Goal: Task Accomplishment & Management: Complete application form

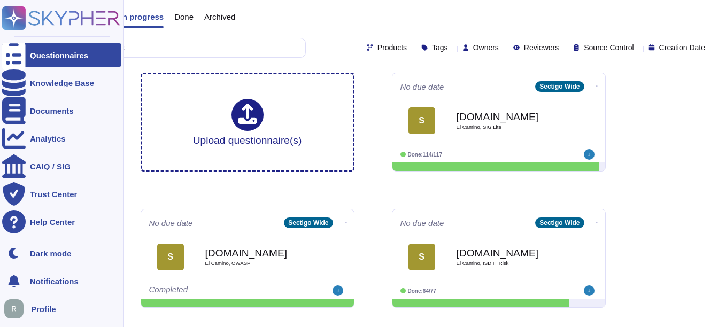
click at [96, 57] on div "Questionnaires" at bounding box center [61, 55] width 119 height 24
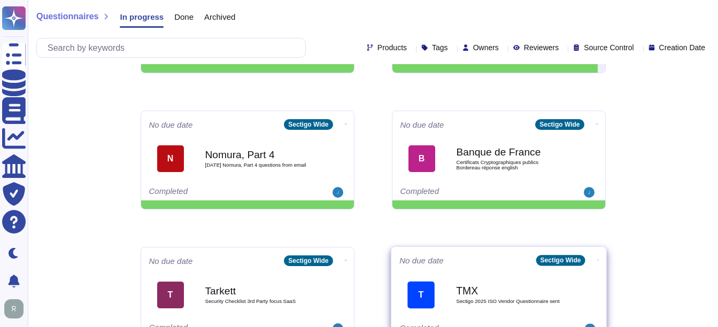
scroll to position [559, 0]
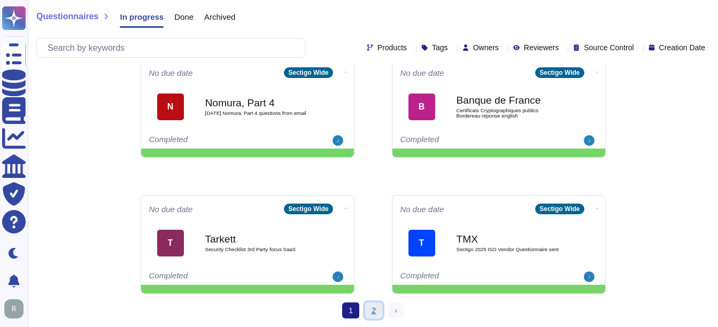
click at [368, 311] on link "2" at bounding box center [373, 311] width 17 height 16
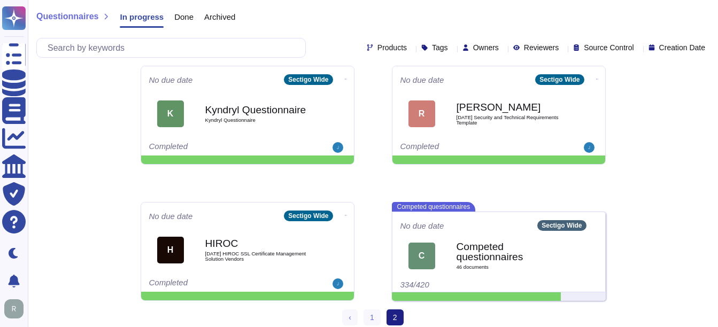
scroll to position [287, 0]
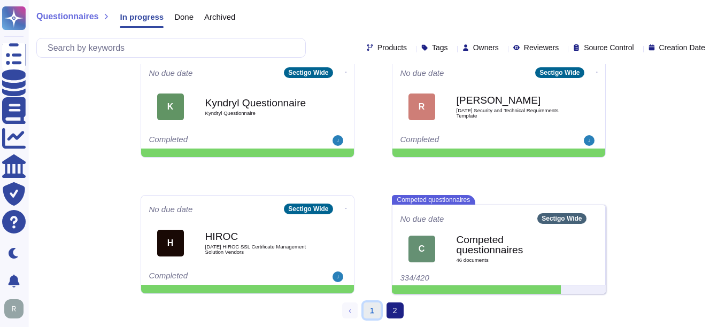
click at [374, 309] on link "1" at bounding box center [372, 311] width 17 height 16
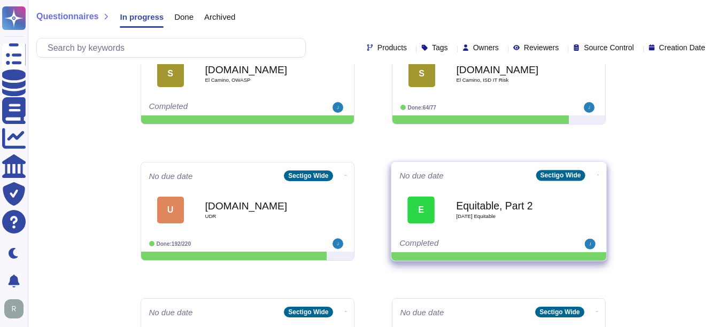
scroll to position [233, 0]
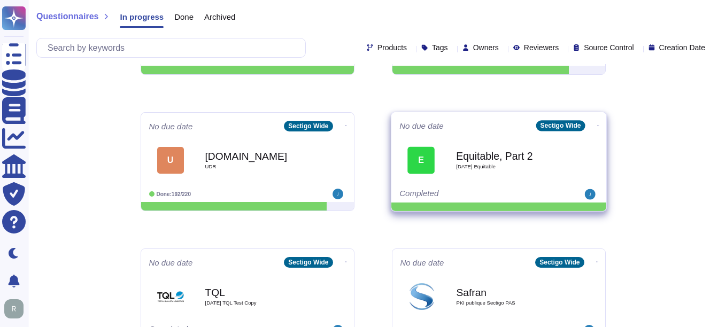
click at [462, 151] on b "Equitable, Part 2" at bounding box center [510, 156] width 108 height 10
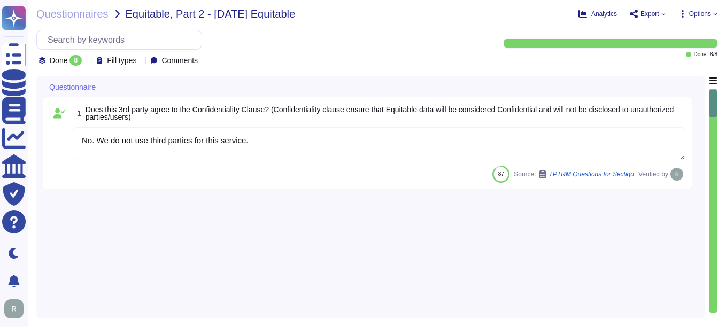
type textarea "No. We do not use third parties for this service."
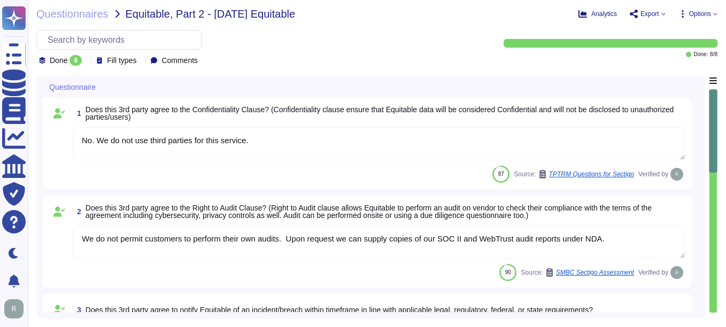
type textarea "We do not permit customers to perform their own audits. Upon request we can sup…"
type textarea "Online and email from our Status IO application provides immediate notification…"
type textarea "Yes, the third party agrees to accept the annual Web Application Penetration Te…"
type textarea "The retention periods for data are not fixed and will vary based on factors suc…"
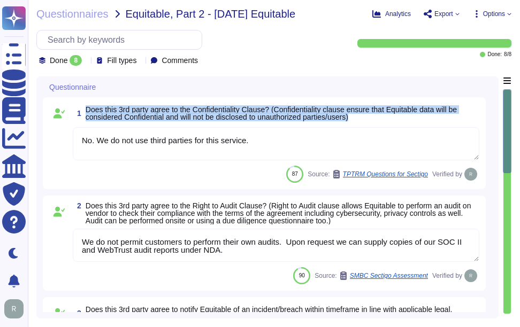
drag, startPoint x: 86, startPoint y: 106, endPoint x: 369, endPoint y: 119, distance: 282.7
click at [369, 119] on span "Does this 3rd party agree to the Confidentiality Clause? (Confidentiality claus…" at bounding box center [283, 113] width 394 height 15
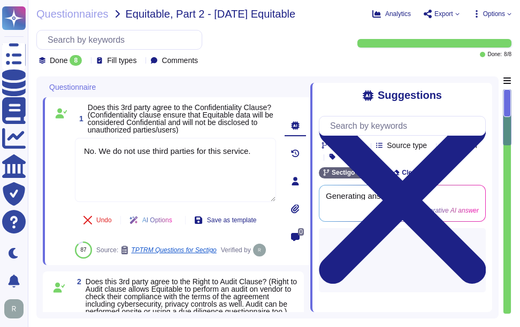
click at [478, 117] on icon at bounding box center [402, 200] width 167 height 167
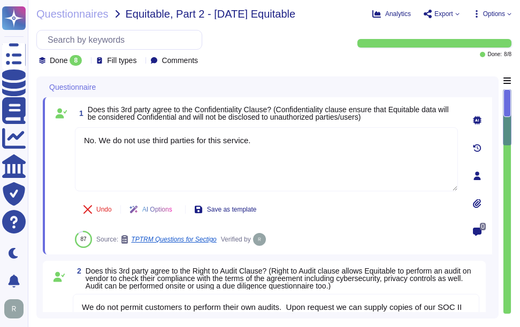
type textarea "The retention periods for data are not fixed and will vary based on factors suc…"
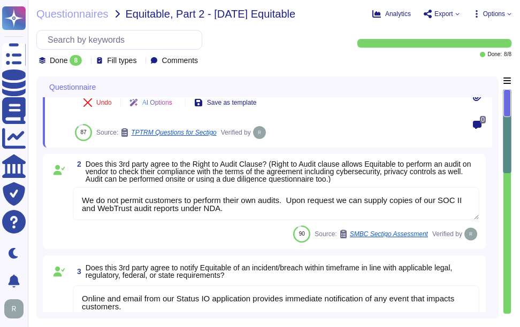
scroll to position [1, 0]
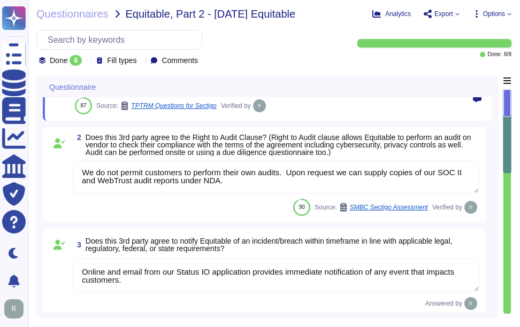
type textarea "Yes, third-party service providers of secure disposal services shall provide ce…"
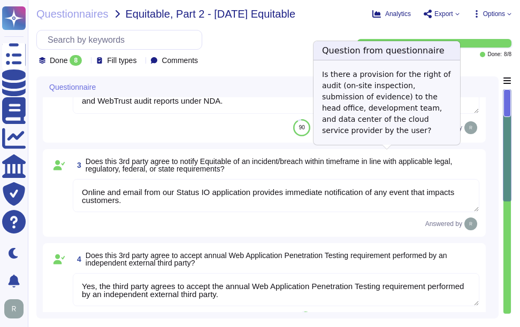
scroll to position [214, 0]
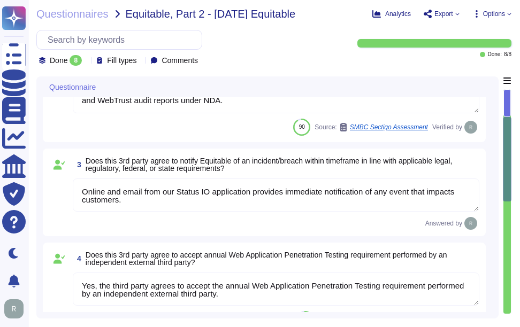
type textarea "The Disaster Recovery Time Objective (RTO) target for the service is 12 hours."
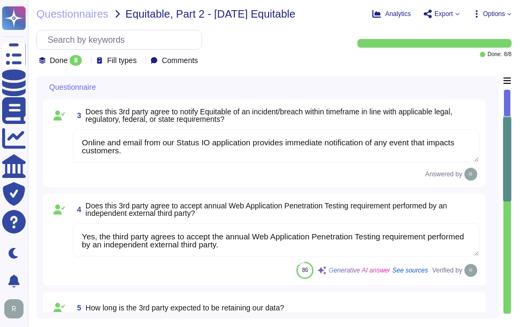
scroll to position [321, 0]
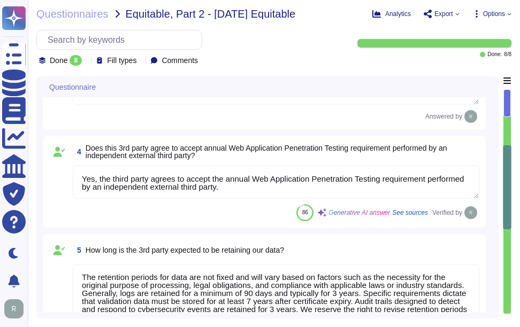
type textarea "Yes, the organization has established a Business Resilience Program that has an…"
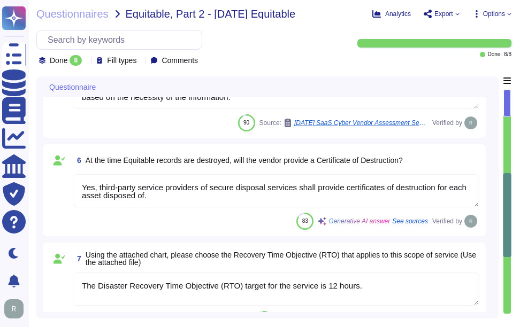
scroll to position [266, 0]
type textarea "We do not permit customers to perform their own audits. Upon request we can sup…"
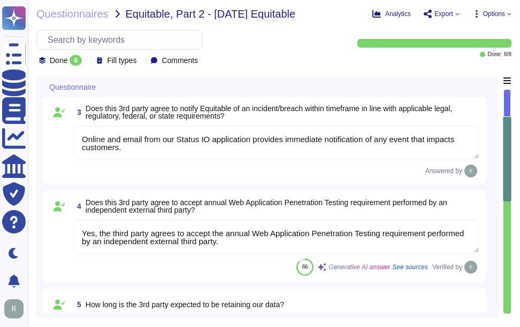
scroll to position [0, 0]
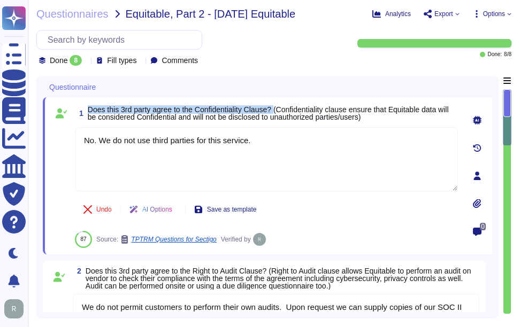
drag, startPoint x: 88, startPoint y: 109, endPoint x: 277, endPoint y: 111, distance: 189.3
click at [277, 111] on span "Does this 3rd party agree to the Confidentiality Clause? (Confidentiality claus…" at bounding box center [268, 113] width 361 height 16
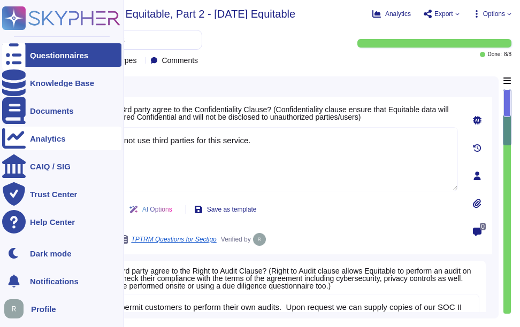
drag, startPoint x: 271, startPoint y: 142, endPoint x: 24, endPoint y: 134, distance: 246.7
click at [24, 134] on div "Questionnaires Knowledge Base Documents Analytics CAIQ / SIG Trust Center Help …" at bounding box center [260, 163] width 520 height 327
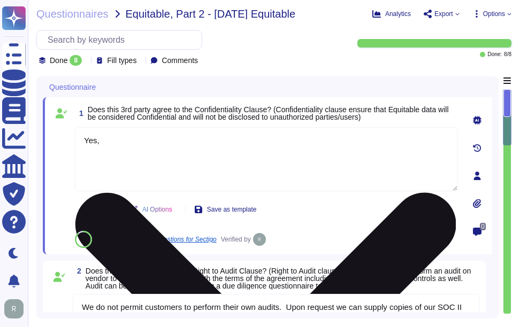
type textarea "Yes,"
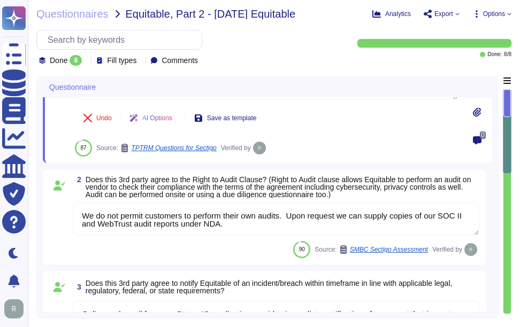
type textarea "The retention periods for data are not fixed and will vary based on factors suc…"
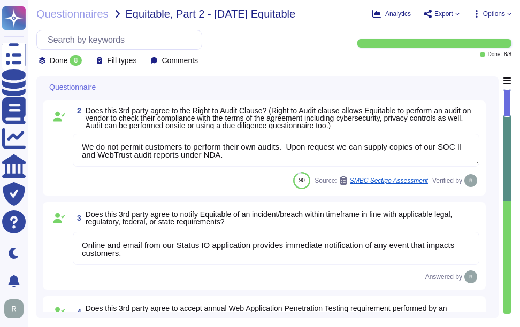
type textarea "Yes, third-party service providers of secure disposal services shall provide ce…"
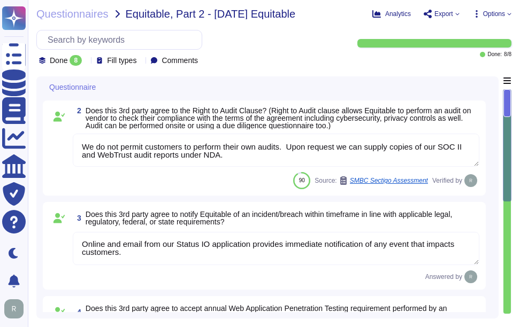
type textarea "Yes,"
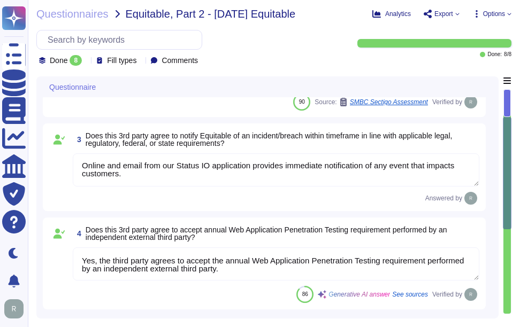
type textarea "The Disaster Recovery Time Objective (RTO) target for the service is 12 hours."
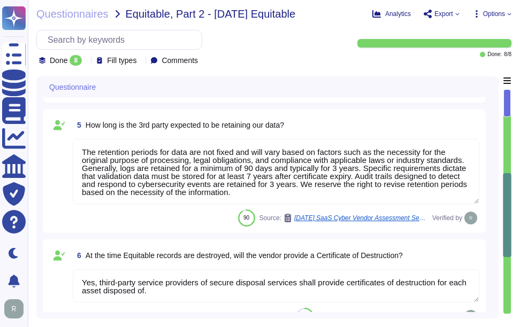
type textarea "Yes, the organization has established a Business Resilience Program that has an…"
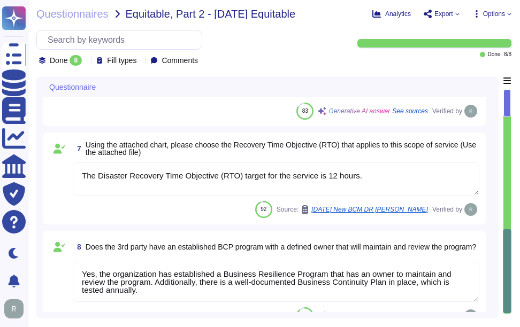
scroll to position [641, 0]
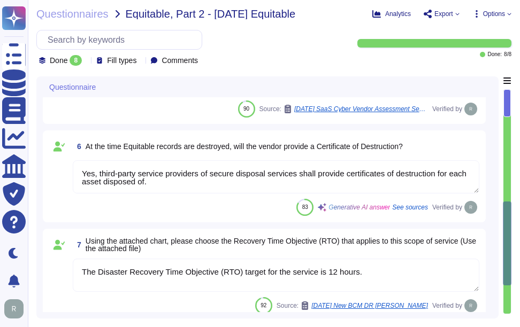
type textarea "Online and email from our Status IO application provides immediate notification…"
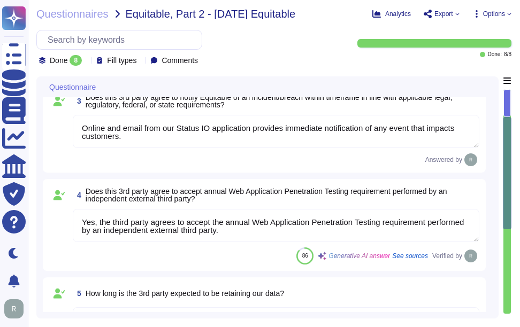
type textarea "Yes,"
type textarea "We do not permit customers to perform their own audits. Upon request we can sup…"
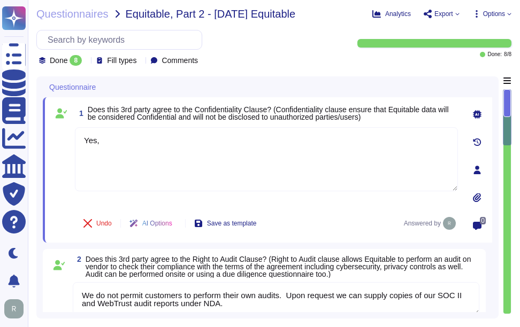
scroll to position [0, 0]
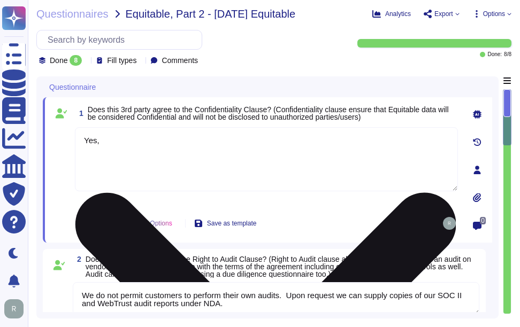
click at [196, 128] on textarea "Yes," at bounding box center [266, 159] width 383 height 64
paste textarea "Please contact our enterprise sales representative."
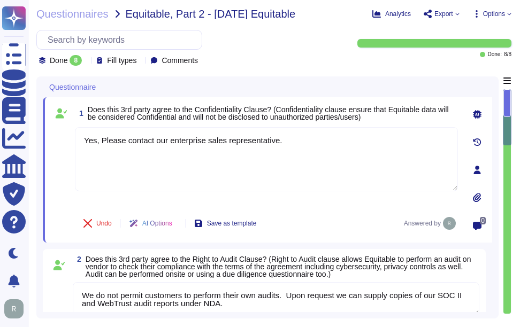
type textarea "Yes, please contact our enterprise sales representative."
click at [409, 120] on div "1 Does this 3rd party agree to the Confidentiality Clause? (Confidentiality cla…" at bounding box center [266, 113] width 383 height 19
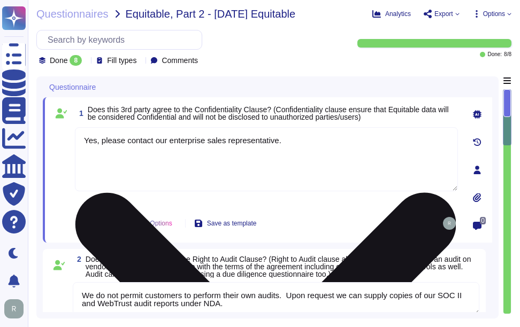
click at [303, 143] on textarea "Yes, please contact our enterprise sales representative." at bounding box center [266, 159] width 383 height 64
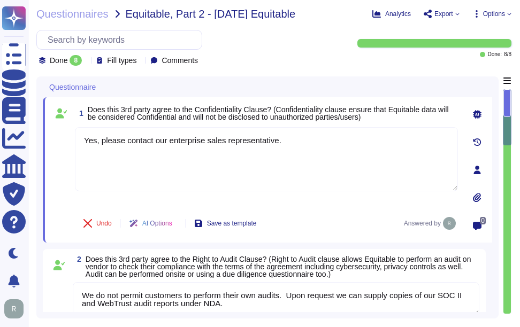
click at [360, 120] on span "Does this 3rd party agree to the Confidentiality Clause? (Confidentiality claus…" at bounding box center [268, 113] width 361 height 16
click at [298, 112] on span "Does this 3rd party agree to the Confidentiality Clause? (Confidentiality claus…" at bounding box center [268, 113] width 361 height 16
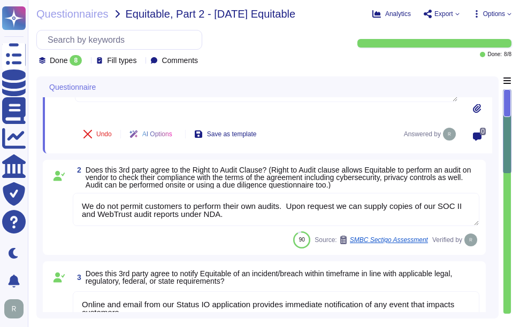
scroll to position [107, 0]
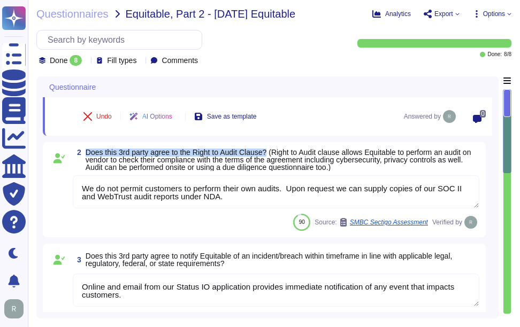
drag, startPoint x: 86, startPoint y: 150, endPoint x: 271, endPoint y: 153, distance: 185.6
click at [271, 153] on span "Does this 3rd party agree to the Right to Audit Clause? (Right to Audit clause …" at bounding box center [279, 160] width 386 height 24
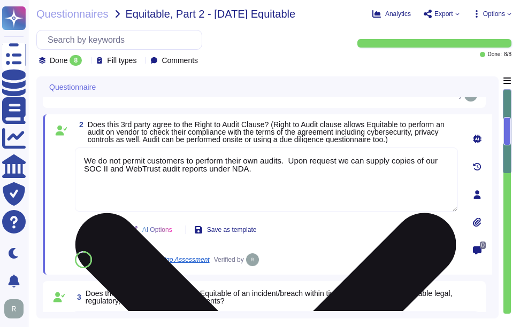
click at [86, 162] on textarea "We do not permit customers to perform their own audits. Upon request we can sup…" at bounding box center [266, 180] width 383 height 64
click at [340, 153] on textarea "No. We do not permit customers to perform their own audits. Upon request we can…" at bounding box center [266, 180] width 383 height 64
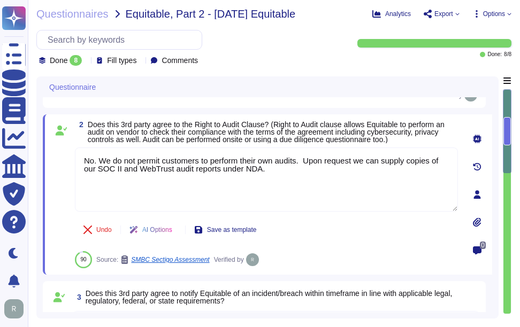
type textarea "No. We do not permit customers to perform their own audits. Upon request we can…"
click at [360, 127] on span "Does this 3rd party agree to the Right to Audit Clause? (Right to Audit clause …" at bounding box center [266, 132] width 357 height 24
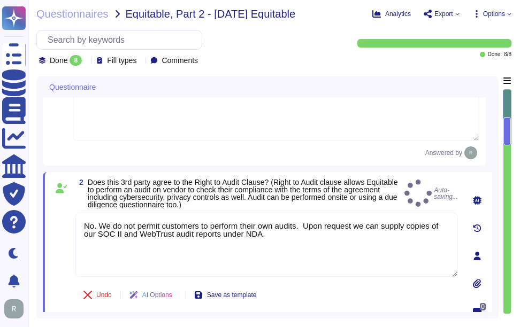
scroll to position [0, 0]
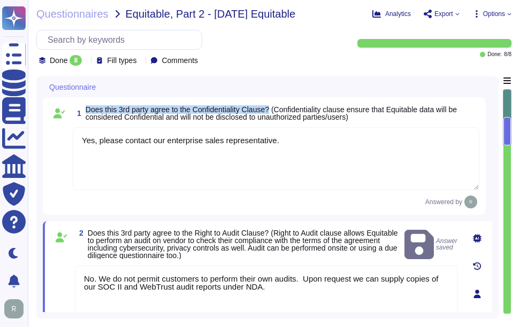
drag, startPoint x: 273, startPoint y: 106, endPoint x: 84, endPoint y: 111, distance: 189.4
click at [84, 111] on span "1 Does this 3rd party agree to the Confidentiality Clause? (Confidentiality cla…" at bounding box center [276, 113] width 406 height 19
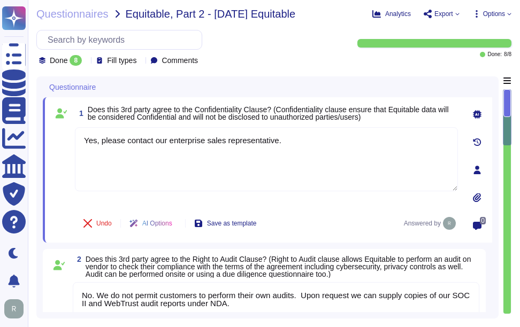
click at [375, 112] on span "Does this 3rd party agree to the Confidentiality Clause? (Confidentiality claus…" at bounding box center [268, 113] width 361 height 16
drag, startPoint x: 89, startPoint y: 106, endPoint x: 274, endPoint y: 106, distance: 185.1
click at [274, 106] on span "Does this 3rd party agree to the Confidentiality Clause? (Confidentiality claus…" at bounding box center [268, 113] width 361 height 16
drag, startPoint x: 293, startPoint y: 140, endPoint x: 55, endPoint y: 125, distance: 238.5
click at [55, 125] on div "1 Does this 3rd party agree to the Confidentiality Clause? (Confidentiality cla…" at bounding box center [254, 170] width 406 height 133
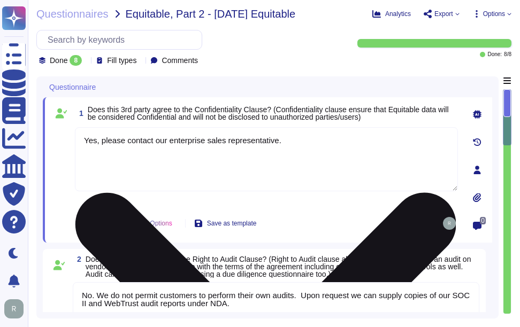
paste textarea "all third parties, including vendors, are required to sign non-disclosure agree…"
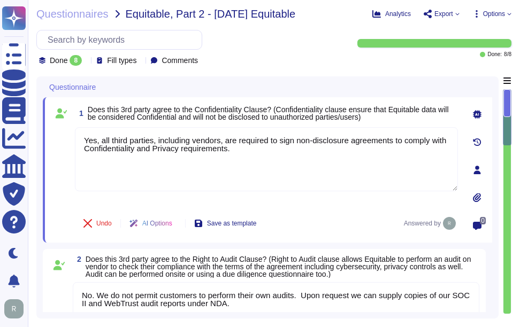
type textarea "Yes, all third parties, including vendors, are required to sign non-disclosure …"
click at [287, 108] on span "Does this 3rd party agree to the Confidentiality Clause? (Confidentiality claus…" at bounding box center [268, 113] width 361 height 16
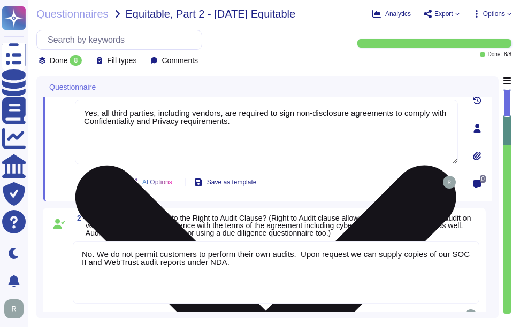
scroll to position [53, 0]
type textarea "The retention periods for data are not fixed and will vary based on factors suc…"
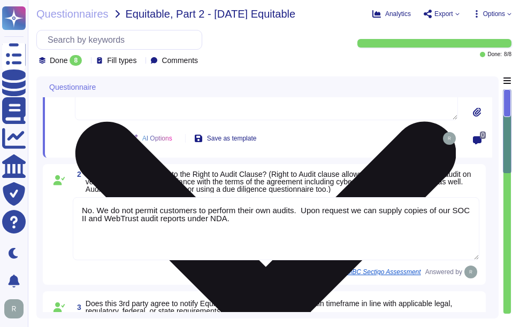
scroll to position [107, 0]
type textarea "The retention periods for data are not fixed and will vary based on factors suc…"
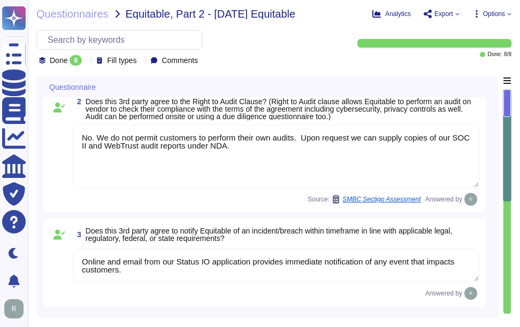
type textarea "Yes, third-party service providers of secure disposal services shall provide ce…"
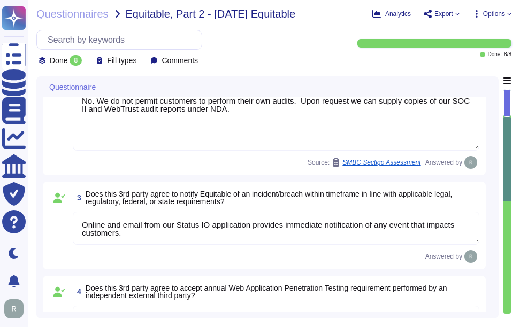
scroll to position [214, 0]
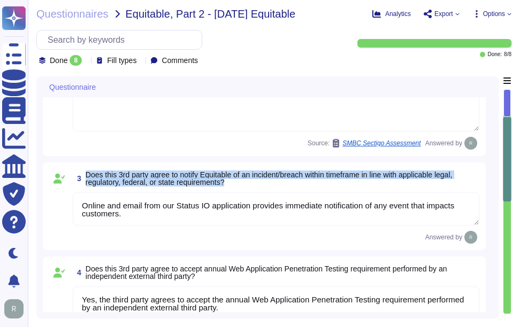
drag, startPoint x: 86, startPoint y: 171, endPoint x: 465, endPoint y: 185, distance: 380.0
click at [465, 185] on span "3 Does this 3rd party agree to notify Equitable of an incident/breach within ti…" at bounding box center [276, 178] width 406 height 19
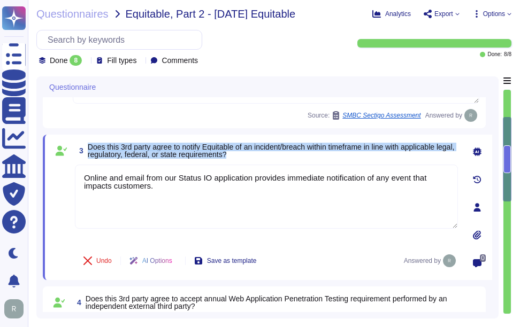
drag, startPoint x: 89, startPoint y: 146, endPoint x: 280, endPoint y: 153, distance: 191.6
click at [280, 153] on span "Does this 3rd party agree to notify Equitable of an incident/breach within time…" at bounding box center [273, 150] width 370 height 15
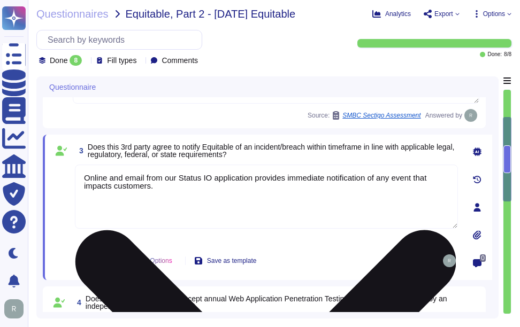
drag, startPoint x: 280, startPoint y: 153, endPoint x: 277, endPoint y: 212, distance: 59.5
click at [277, 212] on textarea "Online and email from our Status IO application provides immediate notification…" at bounding box center [266, 197] width 383 height 64
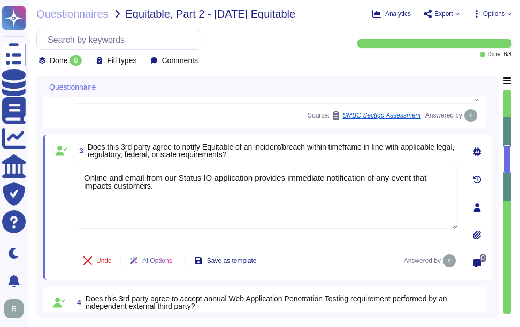
drag, startPoint x: 171, startPoint y: 194, endPoint x: 56, endPoint y: 147, distance: 123.6
click at [56, 147] on div "3 Does this 3rd party agree to notify Equitable of an incident/breach within ti…" at bounding box center [254, 207] width 406 height 133
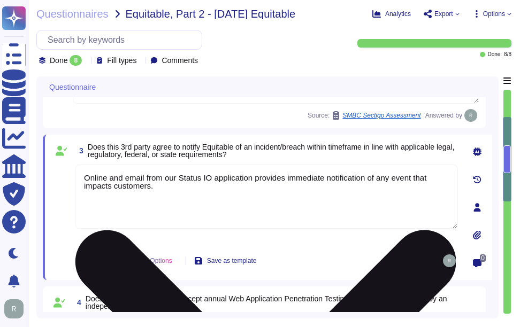
paste textarea "Sectigo is committed to notifying incidents or breaches within the timeframe es…"
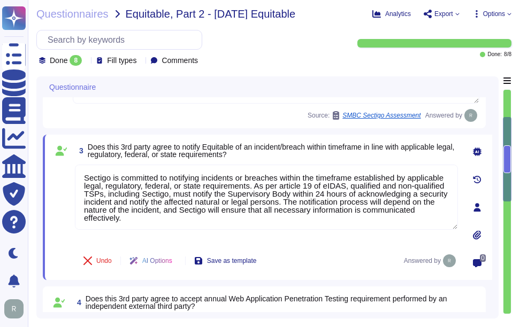
click at [310, 157] on span "Does this 3rd party agree to notify Equitable of an incident/breach within time…" at bounding box center [273, 150] width 370 height 15
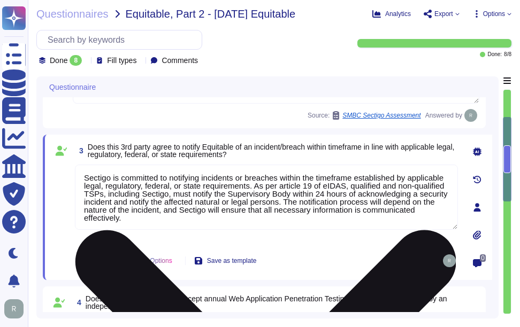
click at [252, 220] on textarea "Sectigo is committed to notifying incidents or breaches within the timeframe es…" at bounding box center [266, 197] width 383 height 65
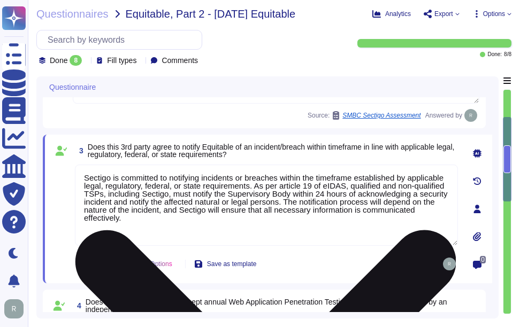
paste textarea "Online and email notifications are provided through our Status IO application f…"
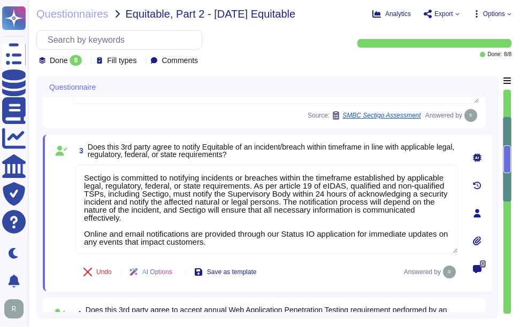
type textarea "Sectigo is committed to notifying incidents or breaches within the timeframe es…"
click at [291, 140] on div "3 Does this 3rd party agree to notify Equitable of an incident/breach within ti…" at bounding box center [267, 213] width 449 height 157
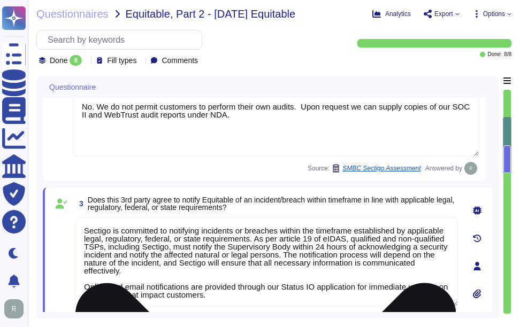
type textarea "Yes, third-party service providers of secure disposal services shall provide ce…"
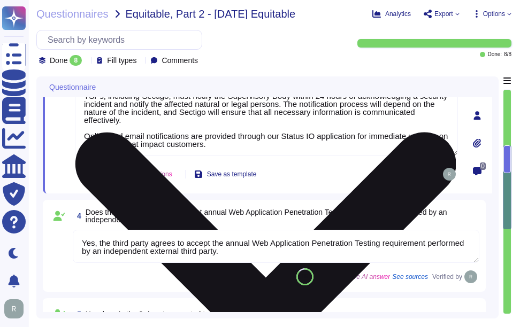
type textarea "The Disaster Recovery Time Objective (RTO) target for the service is 12 hours."
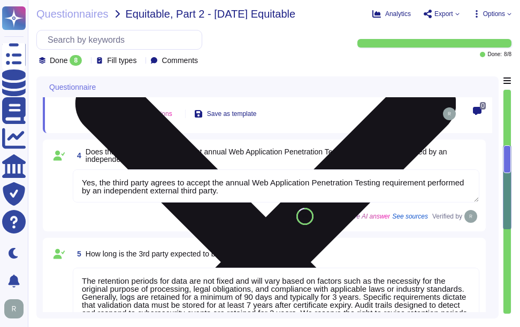
scroll to position [374, 0]
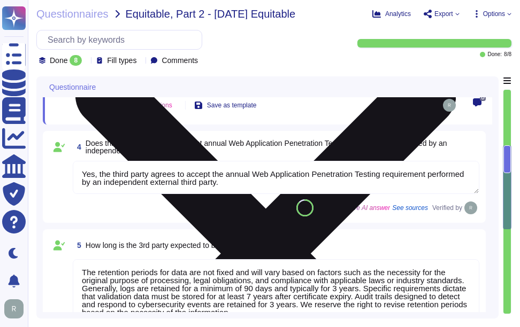
type textarea "Yes, the organization has established a Business Resilience Program that has an…"
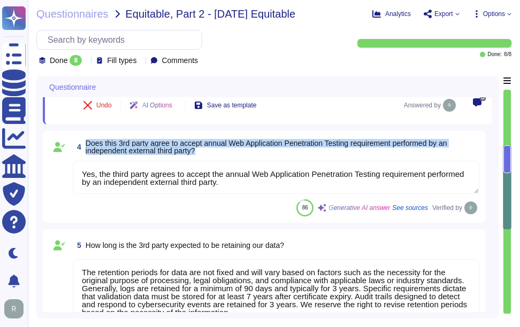
drag, startPoint x: 86, startPoint y: 142, endPoint x: 211, endPoint y: 153, distance: 125.2
click at [211, 153] on span "Does this 3rd party agree to accept annual Web Application Penetration Testing …" at bounding box center [283, 147] width 394 height 15
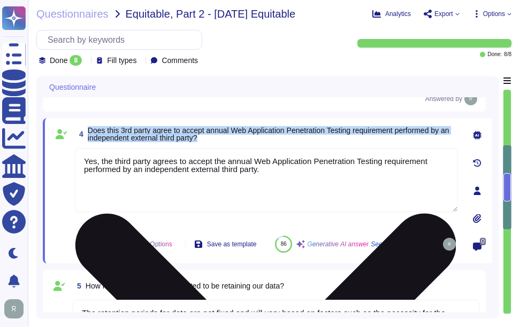
drag, startPoint x: 89, startPoint y: 128, endPoint x: 224, endPoint y: 148, distance: 136.8
click at [224, 148] on div "4 Does this 3rd party agree to accept annual Web Application Penetration Testin…" at bounding box center [254, 191] width 406 height 133
click at [283, 175] on textarea "Yes, the third party agrees to accept the annual Web Application Penetration Te…" at bounding box center [266, 180] width 383 height 64
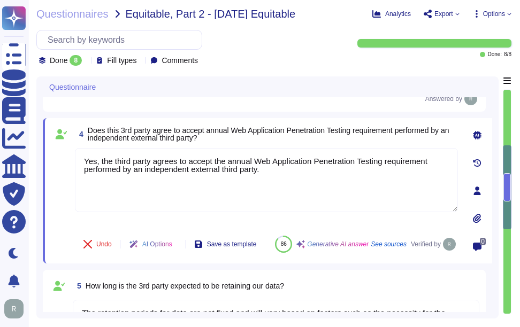
drag, startPoint x: 183, startPoint y: 152, endPoint x: -2, endPoint y: 88, distance: 195.9
click at [0, 88] on html "Questionnaires Knowledge Base Documents Analytics CAIQ / SIG Trust Center Help …" at bounding box center [260, 163] width 520 height 327
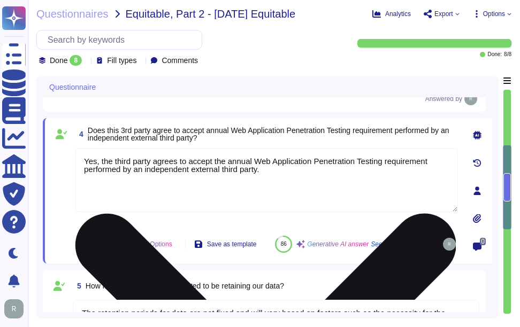
drag, startPoint x: 99, startPoint y: 162, endPoint x: 149, endPoint y: 163, distance: 50.3
click at [149, 163] on textarea "Yes, the third party agrees to accept the annual Web Application Penetration Te…" at bounding box center [266, 180] width 383 height 64
drag, startPoint x: 135, startPoint y: 162, endPoint x: 135, endPoint y: 173, distance: 11.8
click at [135, 162] on textarea "Yes, we agrees to accept the annual Web Application Penetration Testing require…" at bounding box center [266, 180] width 383 height 64
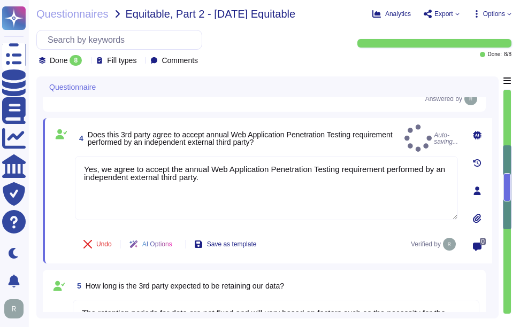
click at [331, 129] on span "4 Does this 3rd party agree to accept annual Web Application Penetration Testin…" at bounding box center [237, 138] width 325 height 19
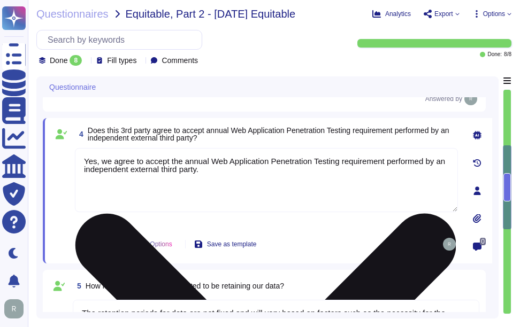
drag, startPoint x: 203, startPoint y: 170, endPoint x: 81, endPoint y: 165, distance: 122.1
click at [81, 165] on textarea "Yes, we agree to accept the annual Web Application Penetration Testing requirem…" at bounding box center [266, 180] width 383 height 64
click at [240, 183] on textarea "Yes, we agree to accept the annual Web Application Penetration Testing requirem…" at bounding box center [266, 180] width 383 height 64
paste textarea "a penetration test was performed by an independent third party. The most recent…"
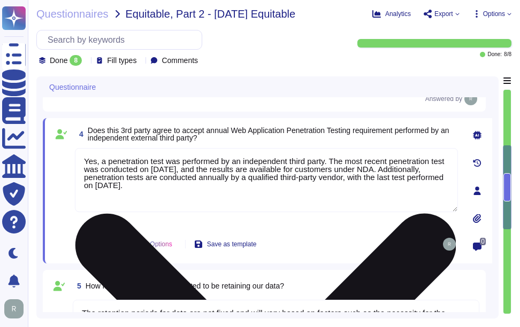
click at [207, 181] on textarea "Yes, a penetration test was performed by an independent third party. The most r…" at bounding box center [266, 180] width 383 height 64
drag, startPoint x: 329, startPoint y: 160, endPoint x: 447, endPoint y: 169, distance: 117.4
click at [447, 169] on textarea "Yes, a penetration test was performed by an independent third party. The most r…" at bounding box center [266, 180] width 383 height 64
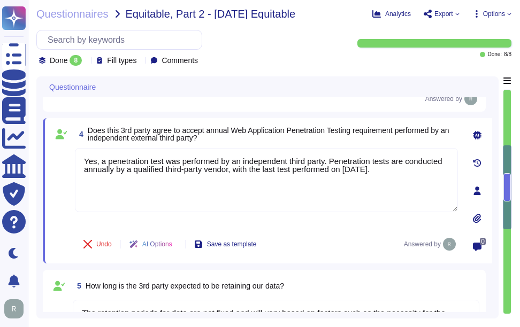
type textarea "Yes, a penetration test was performed by an independent third party. Penetratio…"
click at [387, 127] on span "Does this 3rd party agree to accept annual Web Application Penetration Testing …" at bounding box center [273, 134] width 370 height 15
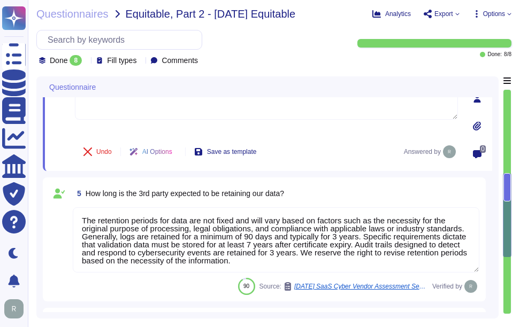
type textarea "Yes, the organization has established a Business Resilience Program that has an…"
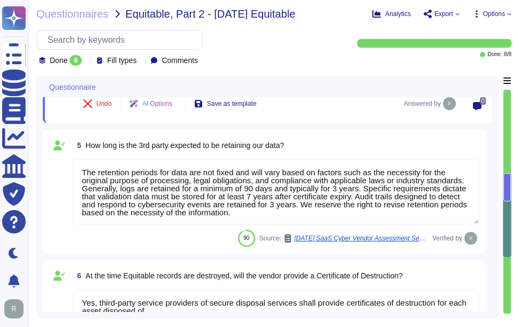
scroll to position [535, 0]
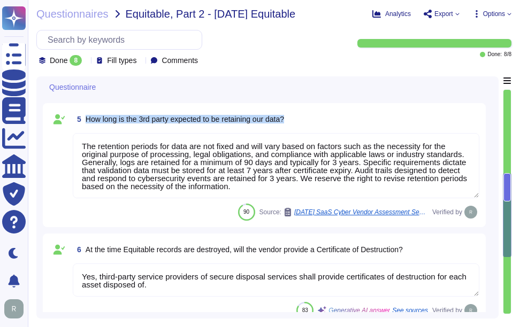
drag, startPoint x: 87, startPoint y: 117, endPoint x: 337, endPoint y: 120, distance: 250.9
click at [337, 120] on div "5 How long is the 3rd party expected to be retaining our data?" at bounding box center [276, 119] width 406 height 19
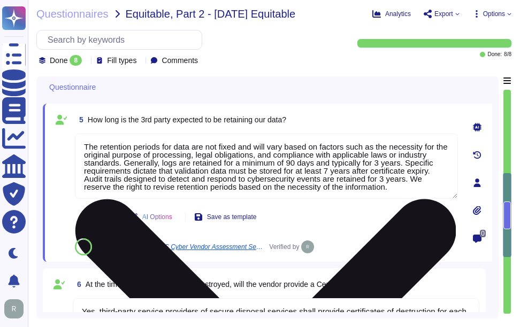
scroll to position [481, 0]
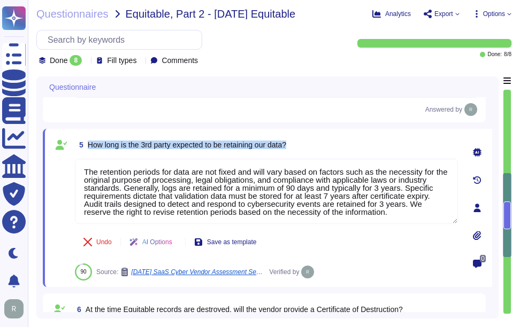
drag, startPoint x: 88, startPoint y: 144, endPoint x: 340, endPoint y: 144, distance: 251.9
click at [340, 144] on div "5 How long is the 3rd party expected to be retaining our data?" at bounding box center [266, 144] width 383 height 19
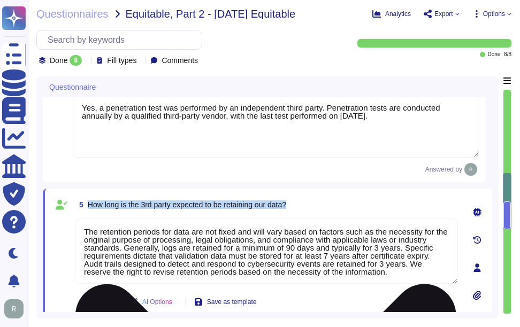
type textarea "No. We do not permit customers to perform their own audits. Upon request we can…"
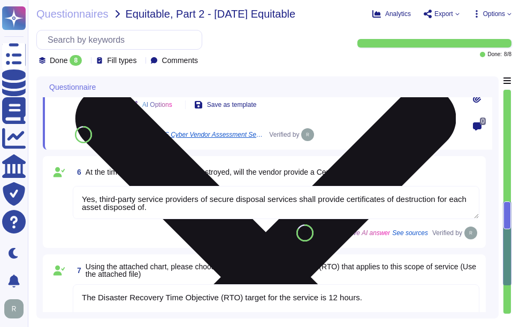
scroll to position [612, 0]
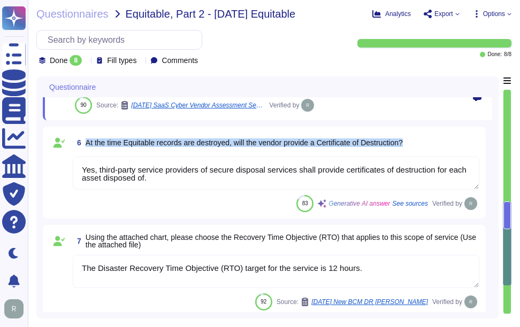
drag, startPoint x: 86, startPoint y: 142, endPoint x: 428, endPoint y: 142, distance: 341.8
click at [428, 142] on div "6 At the time Equitable records are destroyed, will the vendor provide a Certif…" at bounding box center [276, 142] width 406 height 19
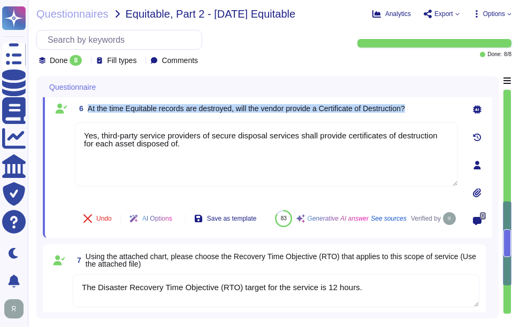
drag, startPoint x: 88, startPoint y: 108, endPoint x: 433, endPoint y: 109, distance: 345.0
click at [433, 109] on div "6 At the time Equitable records are destroyed, will the vendor provide a Certif…" at bounding box center [266, 108] width 383 height 19
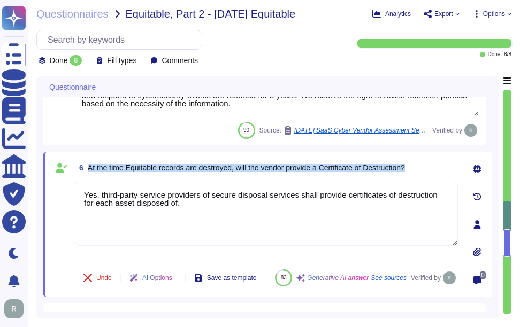
type textarea "Sectigo is committed to notifying incidents or breaches within the timeframe es…"
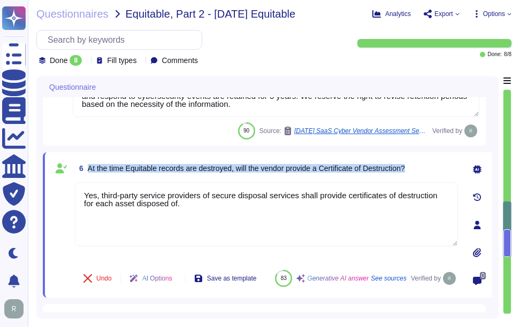
click at [277, 176] on span "6 At the time Equitable records are destroyed, will the vendor provide a Certif…" at bounding box center [240, 168] width 330 height 19
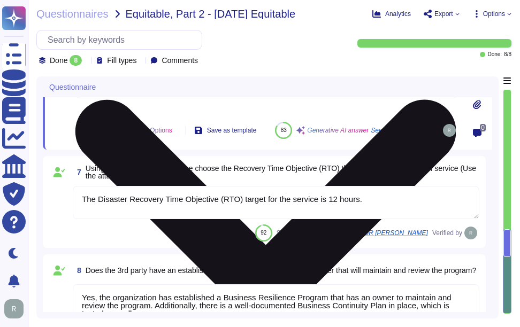
scroll to position [711, 0]
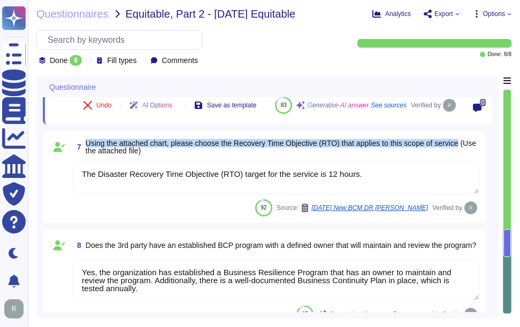
drag, startPoint x: 85, startPoint y: 153, endPoint x: 463, endPoint y: 156, distance: 378.1
click at [463, 156] on span "7 Using the attached chart, please choose the Recovery Time Objective (RTO) tha…" at bounding box center [276, 146] width 406 height 19
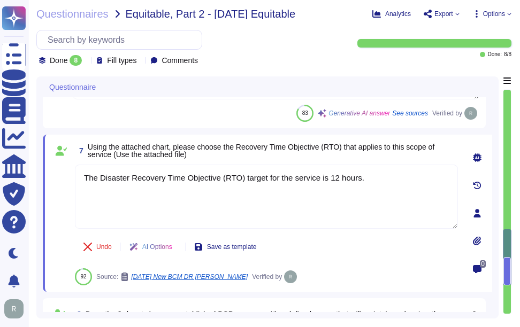
type textarea "Yes, a penetration test was performed by an independent third party. Penetratio…"
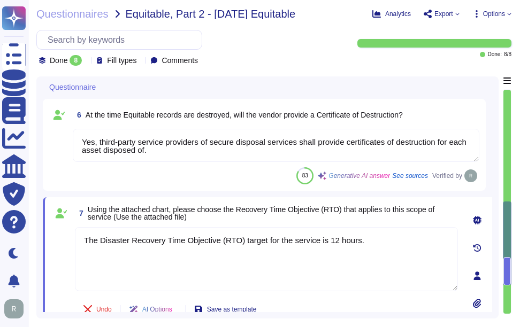
type textarea "Sectigo is committed to notifying incidents or breaches within the timeframe es…"
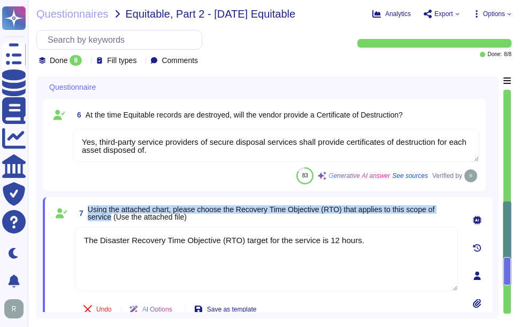
drag, startPoint x: 86, startPoint y: 209, endPoint x: 111, endPoint y: 220, distance: 27.0
click at [111, 220] on span "7 Using the attached chart, please choose the Recovery Time Objective (RTO) tha…" at bounding box center [266, 213] width 383 height 19
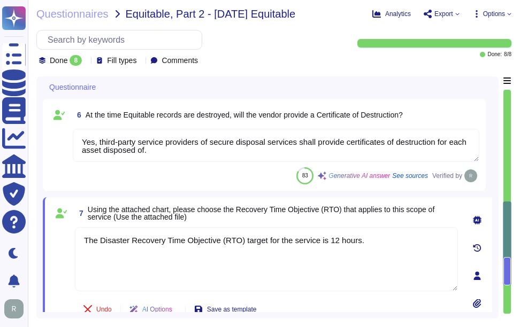
click at [301, 218] on span "Using the attached chart, please choose the Recovery Time Objective (RTO) that …" at bounding box center [273, 213] width 370 height 15
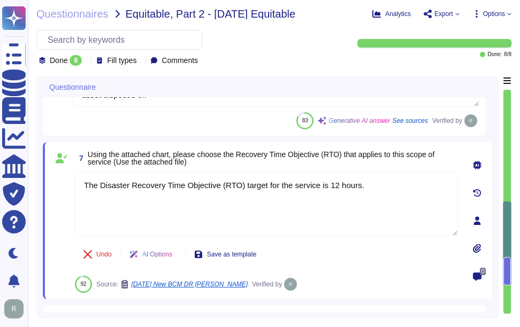
scroll to position [710, 0]
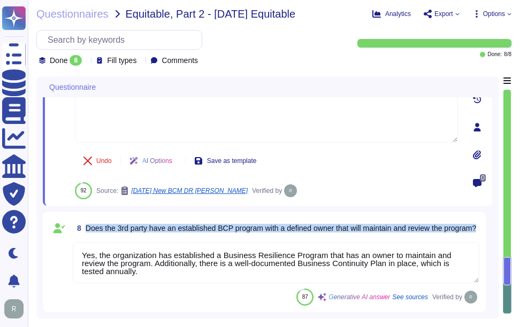
drag, startPoint x: 86, startPoint y: 224, endPoint x: 151, endPoint y: 231, distance: 65.6
click at [151, 231] on span "Does the 3rd party have an established BCP program with a defined owner that wi…" at bounding box center [281, 228] width 390 height 7
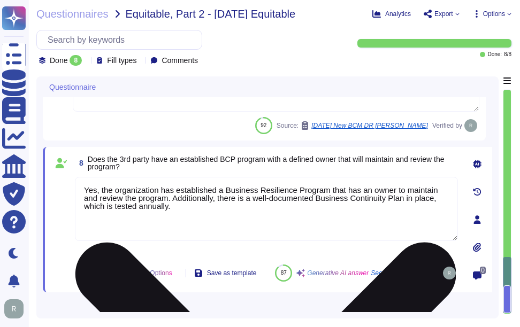
scroll to position [702, 0]
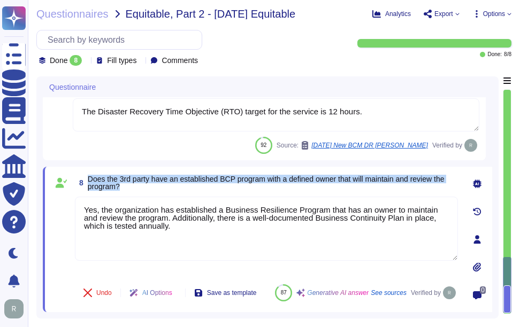
drag, startPoint x: 89, startPoint y: 167, endPoint x: 155, endPoint y: 176, distance: 66.4
click at [155, 176] on span "Does the 3rd party have an established BCP program with a defined owner that wi…" at bounding box center [273, 182] width 370 height 15
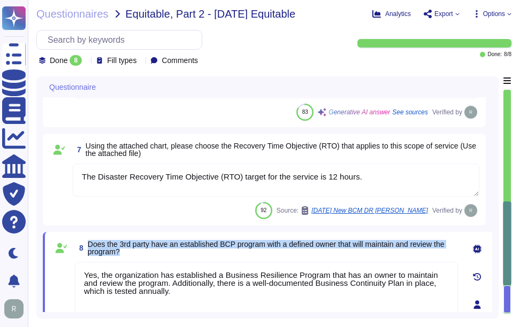
type textarea "Sectigo is committed to notifying incidents or breaches within the timeframe es…"
type textarea "Yes, a penetration test was performed by an independent third party. Penetratio…"
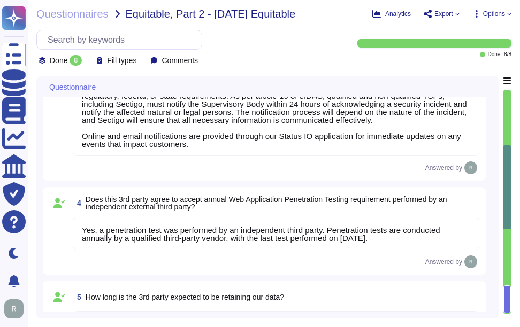
type textarea "Yes, all third parties, including vendors, are required to sign non-disclosure …"
type textarea "No. We do not permit customers to perform their own audits. Upon request we can…"
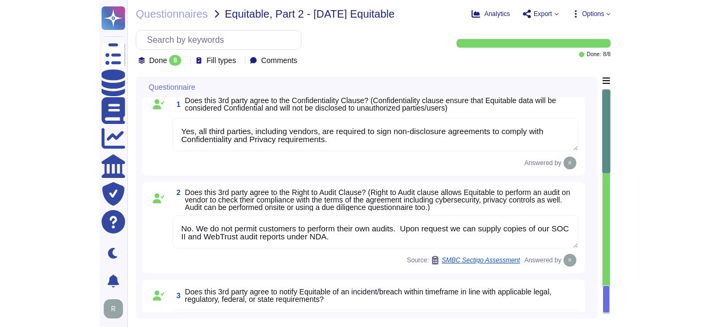
scroll to position [0, 0]
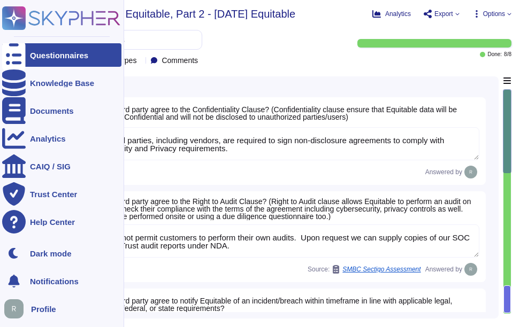
click at [29, 52] on div "Questionnaires" at bounding box center [61, 55] width 119 height 24
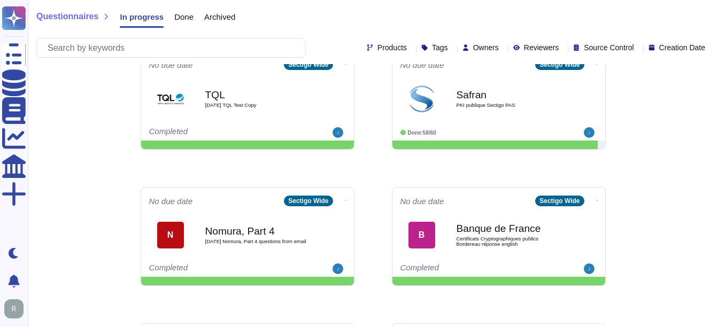
scroll to position [559, 0]
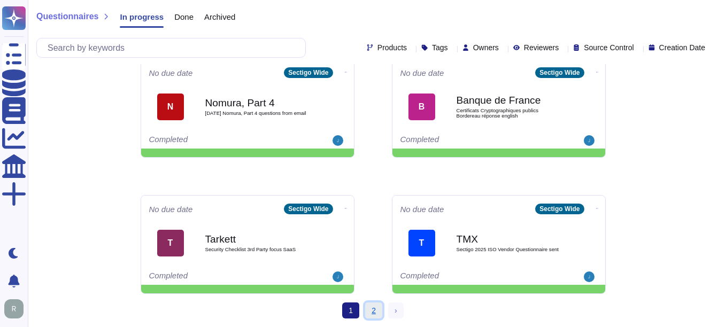
click at [375, 311] on link "2" at bounding box center [373, 311] width 17 height 16
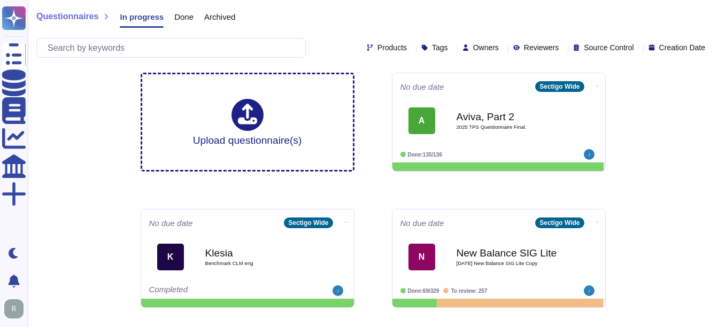
click at [696, 234] on div "Questionnaires In progress Done Archived Products Tags Owners Reviewers Source …" at bounding box center [373, 307] width 690 height 614
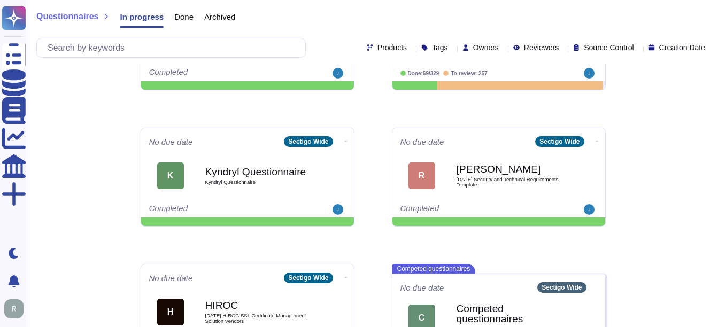
scroll to position [287, 0]
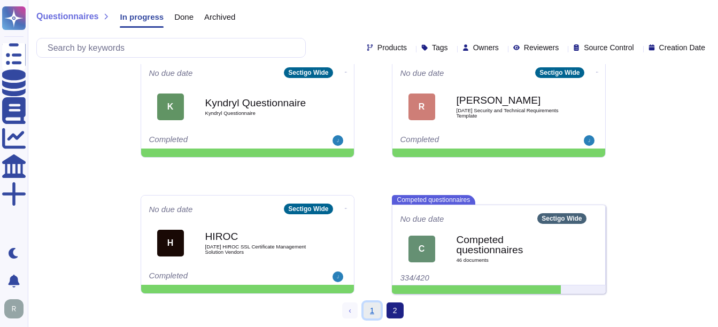
click at [369, 309] on link "1" at bounding box center [372, 311] width 17 height 16
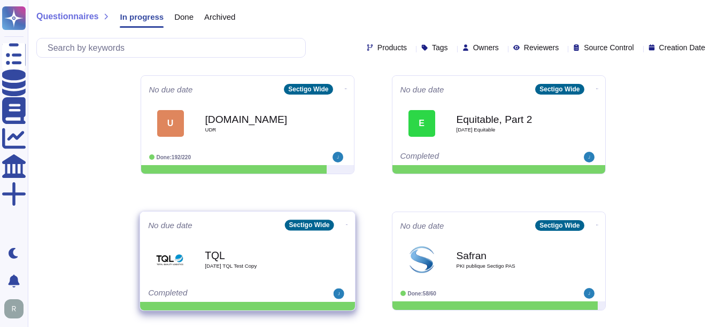
scroll to position [287, 0]
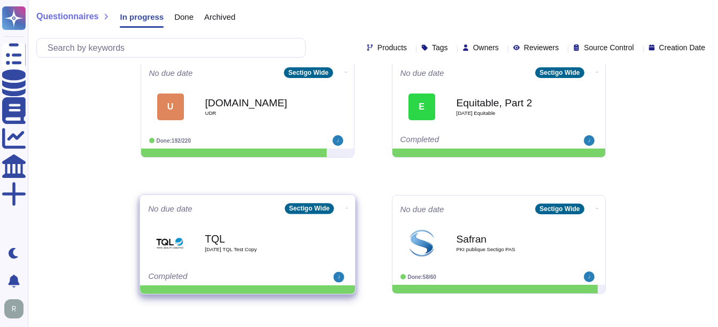
click at [237, 251] on span "[DATE] TQL Test Copy" at bounding box center [259, 249] width 108 height 5
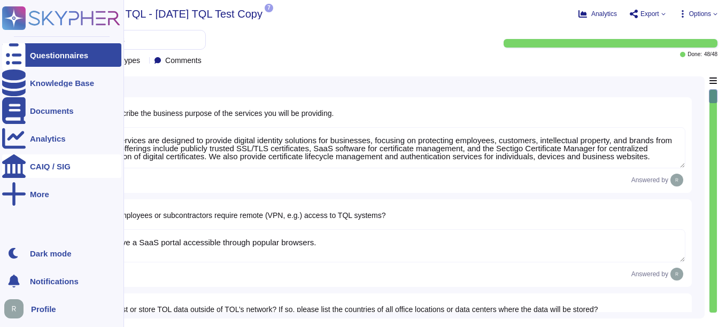
type textarea "Sectigo's services are designed to provide digital identity solutions for busin…"
type textarea "No. We have a SaaS portal accessible through popular browsers."
type textarea "Yes, TQL data may be hosted or stored outside of TQL's network. The data may be…"
type textarea "No. Our SCM is a SaaS offering. It can be accessed through internet."
type textarea "We undergo a successful PCI DSS scan every year; however, we do not process pay…"
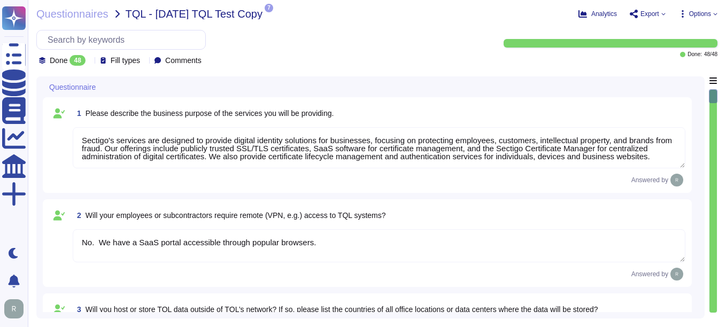
click at [90, 62] on icon at bounding box center [90, 62] width 0 height 0
click at [89, 87] on div "All 48" at bounding box center [92, 88] width 87 height 12
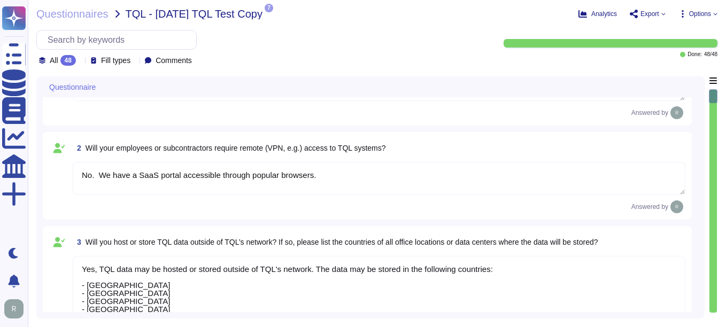
type textarea "At Sectigo, our procedures for screening prospective employees include the foll…"
